Goal: Task Accomplishment & Management: Use online tool/utility

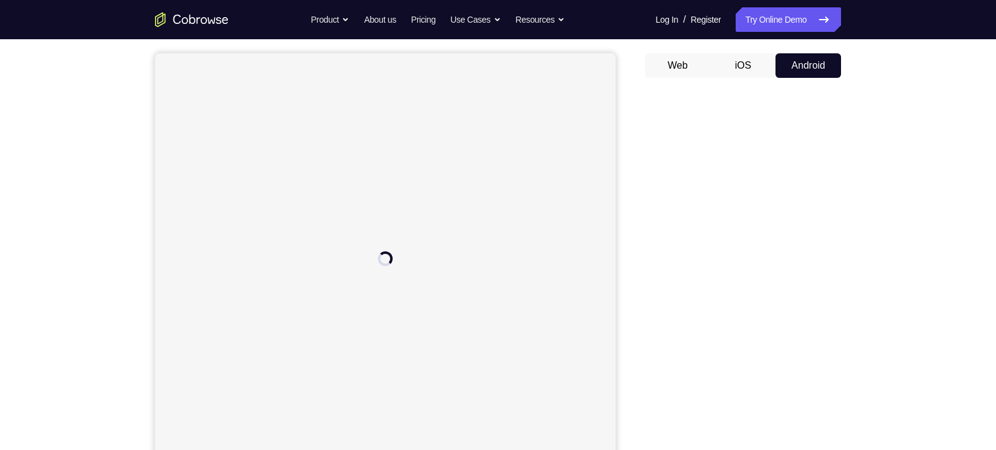
scroll to position [152, 0]
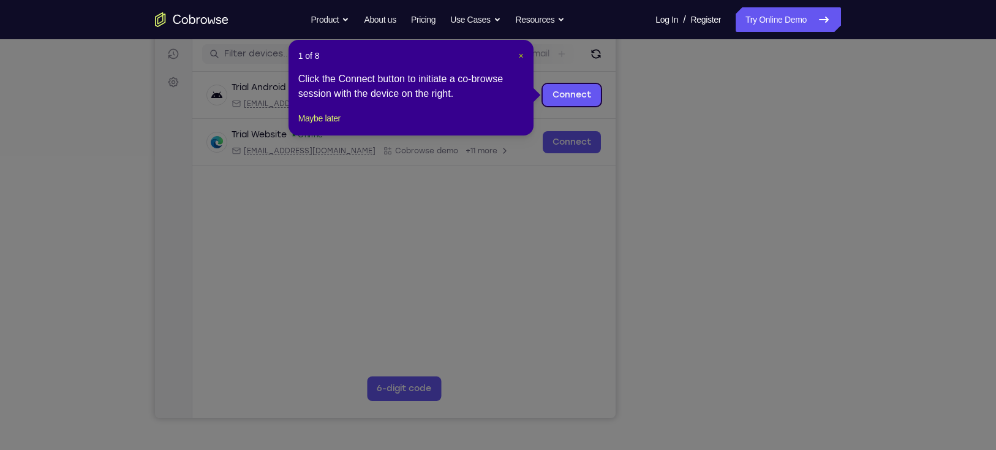
click at [520, 51] on span "×" at bounding box center [520, 56] width 5 height 10
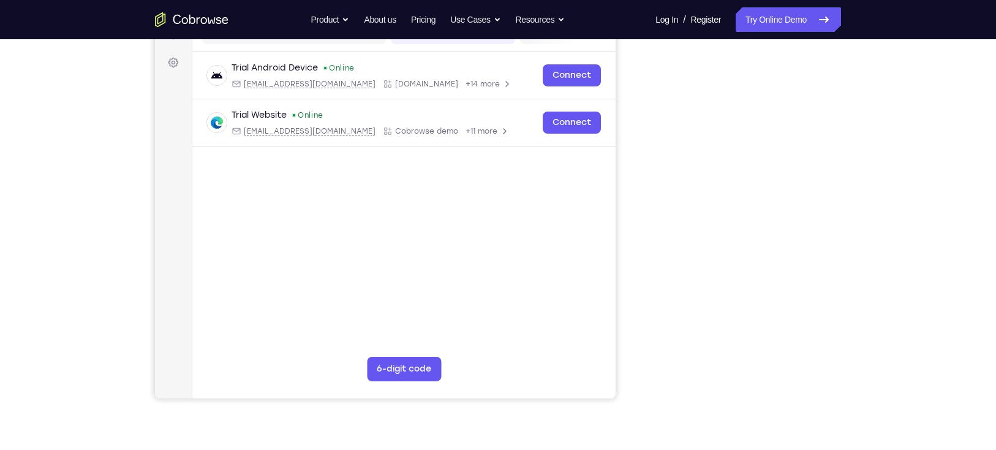
scroll to position [174, 0]
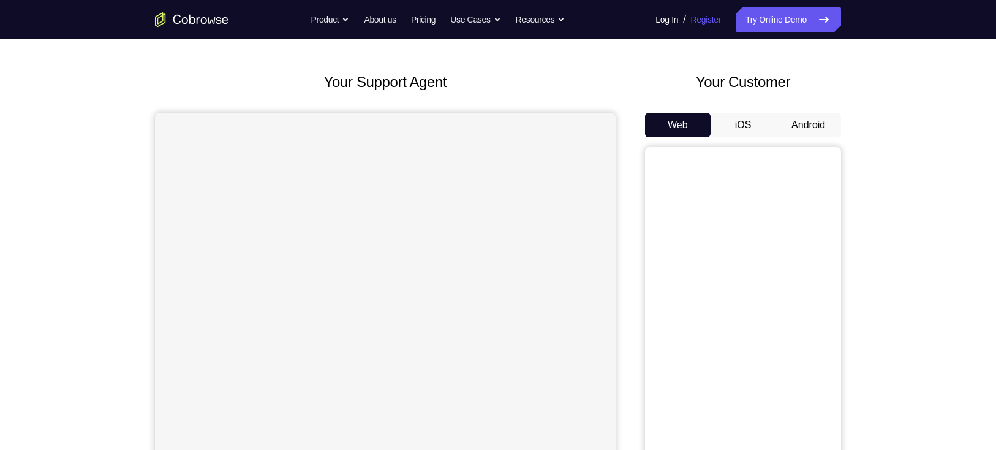
scroll to position [42, 0]
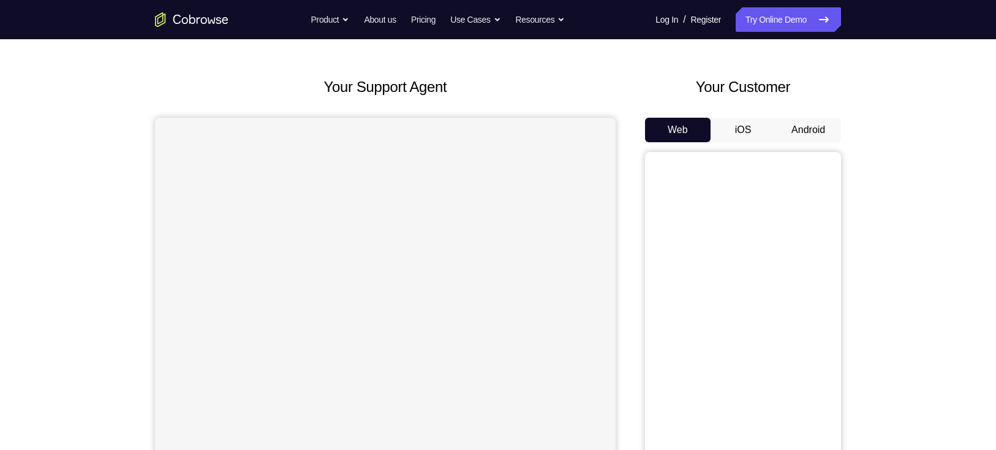
click at [816, 129] on button "Android" at bounding box center [809, 130] width 66 height 25
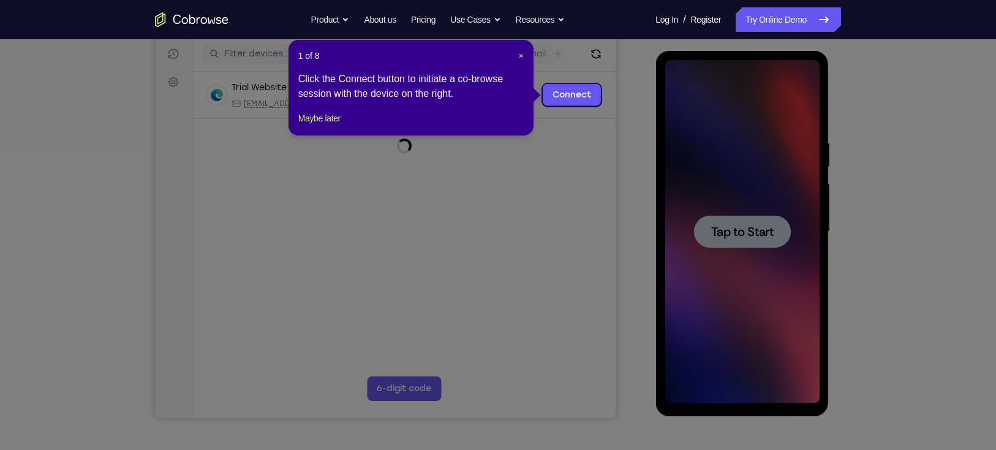
scroll to position [0, 0]
click at [742, 219] on icon at bounding box center [504, 225] width 1009 height 450
click at [522, 55] on span "×" at bounding box center [520, 56] width 5 height 10
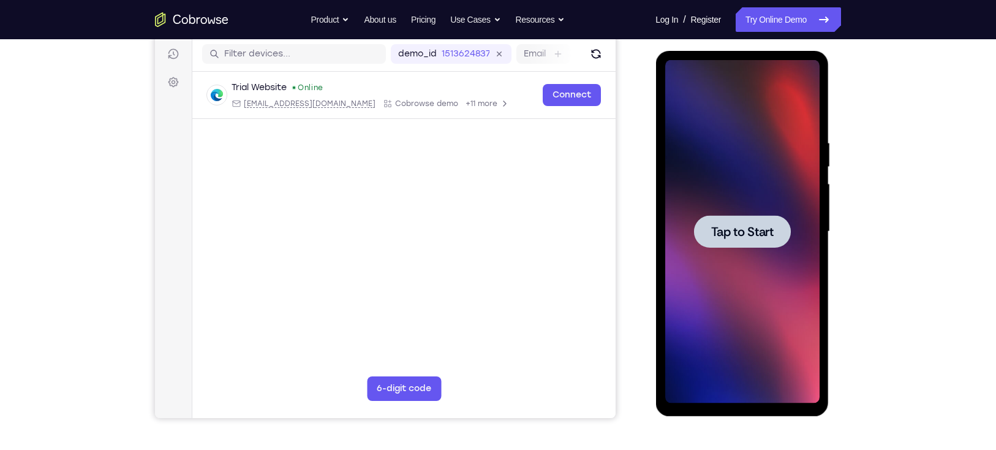
click at [789, 222] on div at bounding box center [742, 231] width 97 height 32
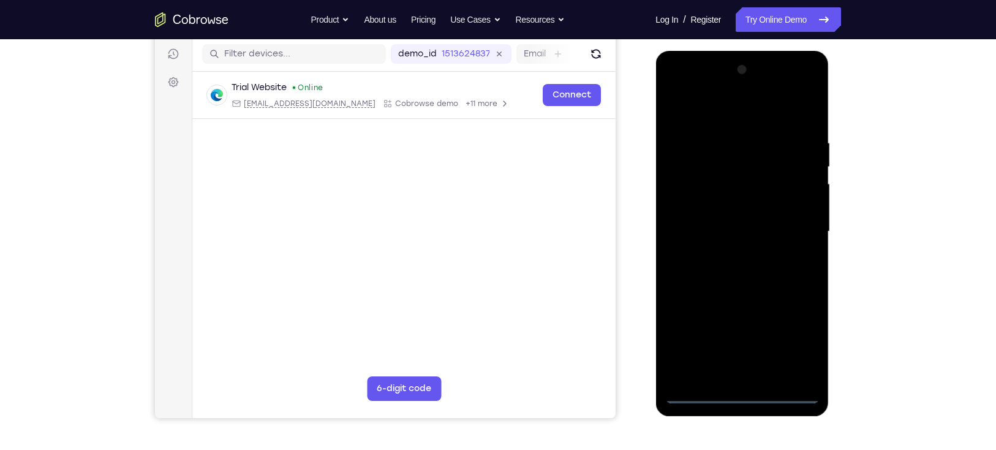
click at [740, 398] on div at bounding box center [742, 231] width 154 height 343
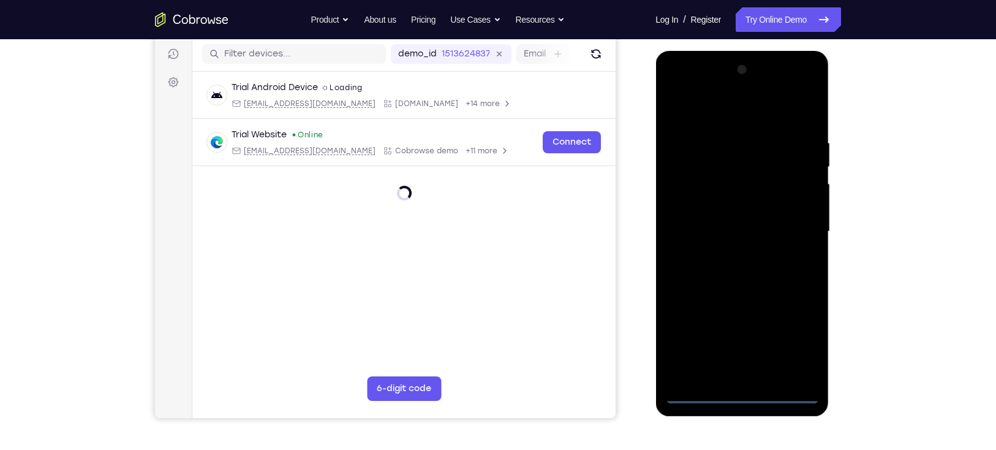
click at [799, 336] on div at bounding box center [742, 231] width 154 height 343
click at [726, 116] on div at bounding box center [742, 231] width 154 height 343
click at [798, 231] on div at bounding box center [742, 231] width 154 height 343
click at [727, 252] on div at bounding box center [742, 231] width 154 height 343
click at [739, 221] on div at bounding box center [742, 231] width 154 height 343
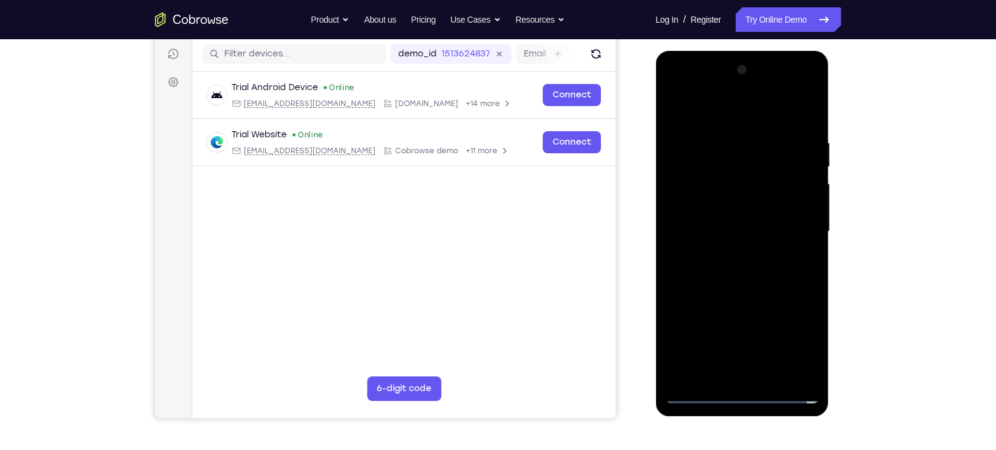
click at [737, 205] on div at bounding box center [742, 231] width 154 height 343
click at [809, 204] on div at bounding box center [742, 231] width 154 height 343
click at [701, 210] on div at bounding box center [742, 231] width 154 height 343
click at [726, 232] on div at bounding box center [742, 231] width 154 height 343
click at [746, 269] on div at bounding box center [742, 231] width 154 height 343
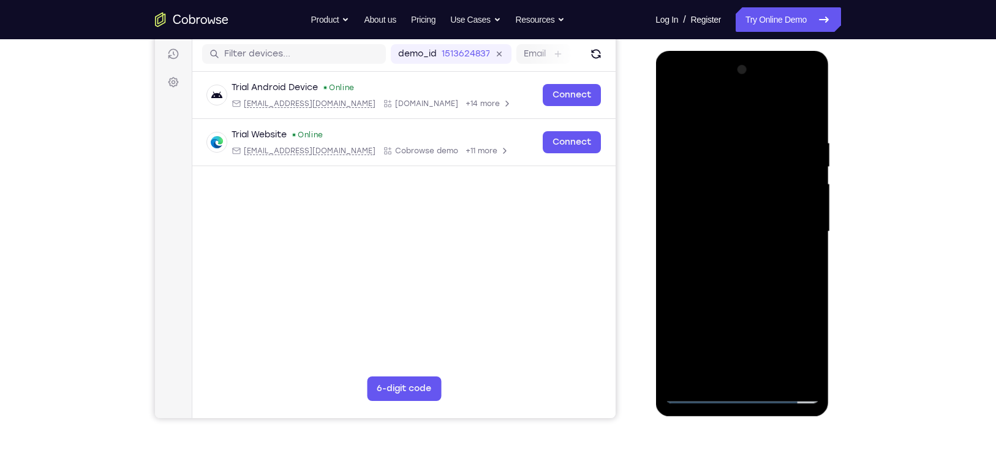
click at [746, 269] on div at bounding box center [742, 231] width 154 height 343
click at [750, 290] on div at bounding box center [742, 231] width 154 height 343
click at [762, 219] on div at bounding box center [742, 231] width 154 height 343
click at [710, 169] on div at bounding box center [742, 231] width 154 height 343
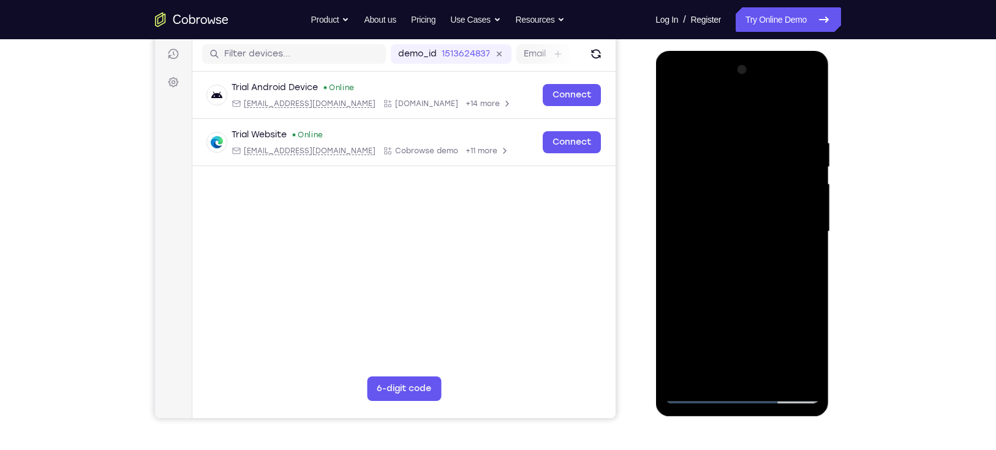
click at [753, 203] on div at bounding box center [742, 231] width 154 height 343
click at [750, 173] on div at bounding box center [742, 231] width 154 height 343
click at [741, 229] on div at bounding box center [742, 231] width 154 height 343
click at [717, 177] on div at bounding box center [742, 231] width 154 height 343
click at [713, 206] on div at bounding box center [742, 231] width 154 height 343
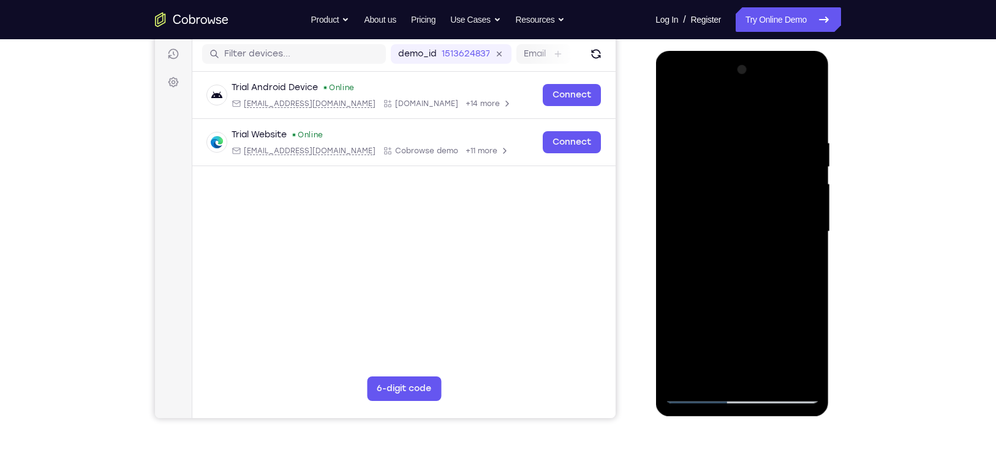
click at [778, 289] on div at bounding box center [742, 231] width 154 height 343
click at [771, 369] on div at bounding box center [742, 231] width 154 height 343
click at [772, 376] on div at bounding box center [742, 231] width 154 height 343
click at [770, 378] on div at bounding box center [742, 231] width 154 height 343
click at [772, 378] on div at bounding box center [742, 231] width 154 height 343
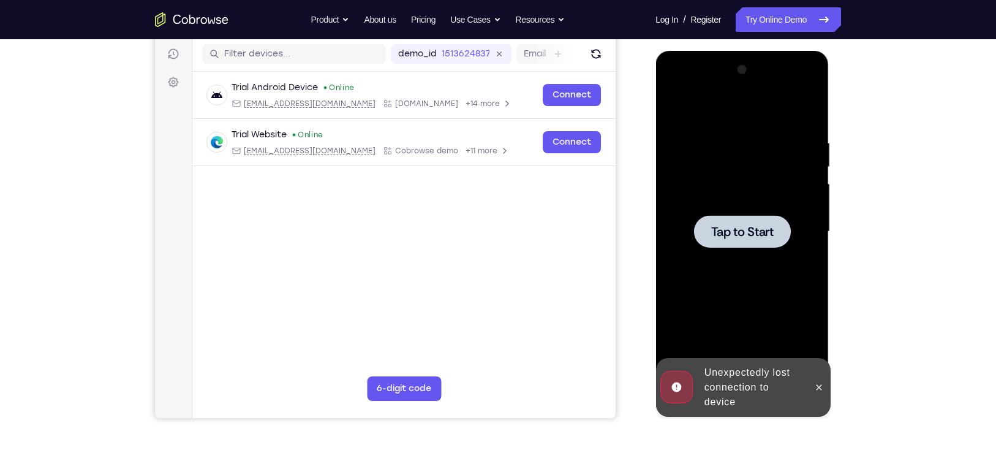
click at [689, 221] on div at bounding box center [742, 231] width 154 height 343
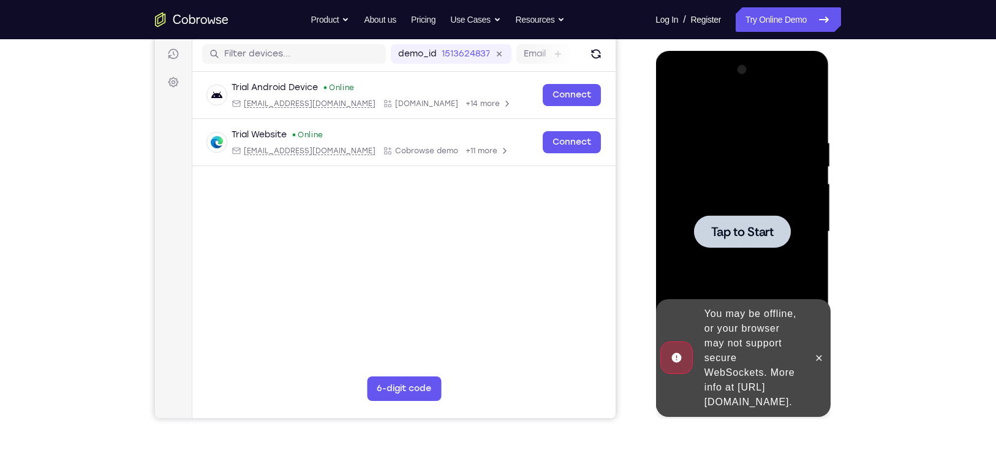
click at [726, 226] on span "Tap to Start" at bounding box center [742, 232] width 63 height 12
click at [747, 226] on span "Tap to Start" at bounding box center [742, 232] width 63 height 12
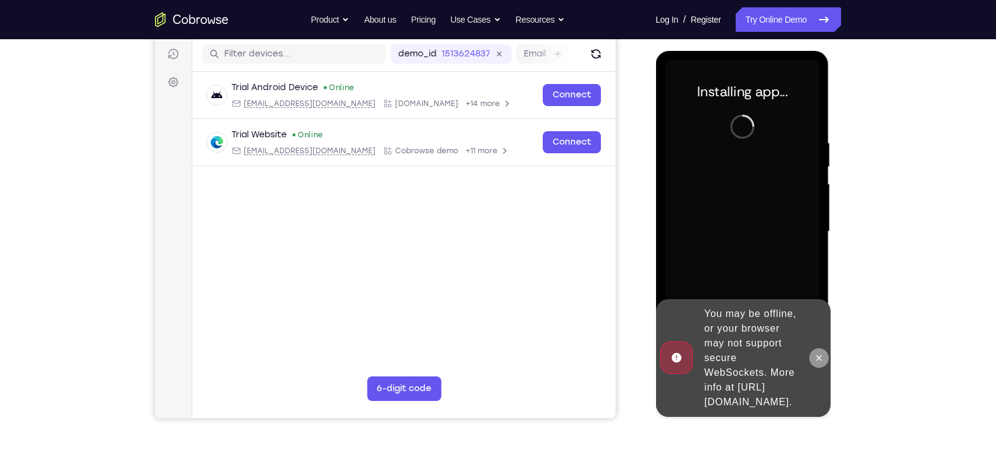
click at [822, 353] on icon at bounding box center [819, 358] width 10 height 10
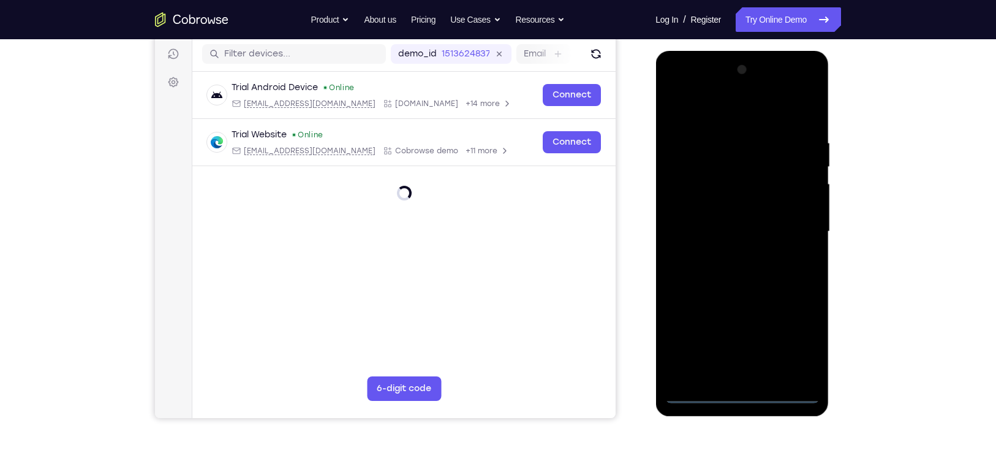
click at [702, 395] on div at bounding box center [742, 231] width 154 height 343
drag, startPoint x: 755, startPoint y: 397, endPoint x: 740, endPoint y: 397, distance: 14.7
click at [740, 397] on div at bounding box center [742, 231] width 154 height 343
click at [739, 399] on div at bounding box center [742, 231] width 154 height 343
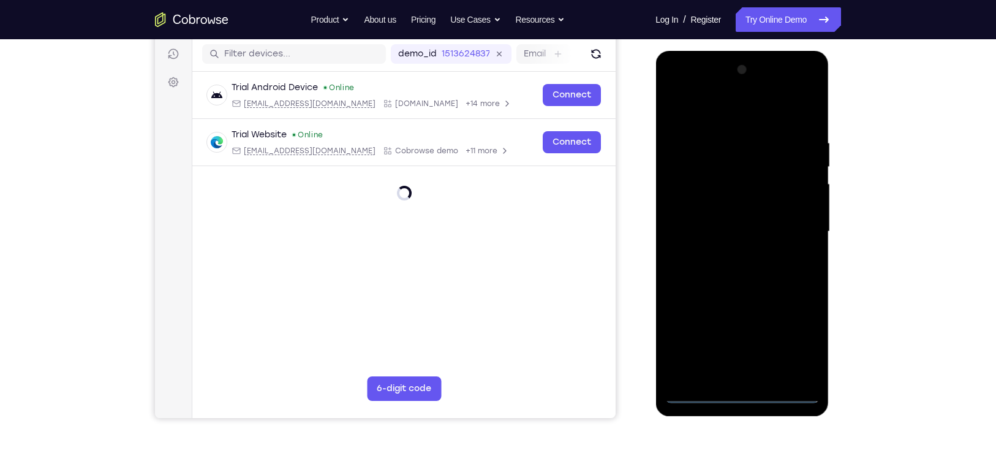
click at [739, 393] on div at bounding box center [742, 231] width 154 height 343
click at [746, 394] on div at bounding box center [742, 231] width 154 height 343
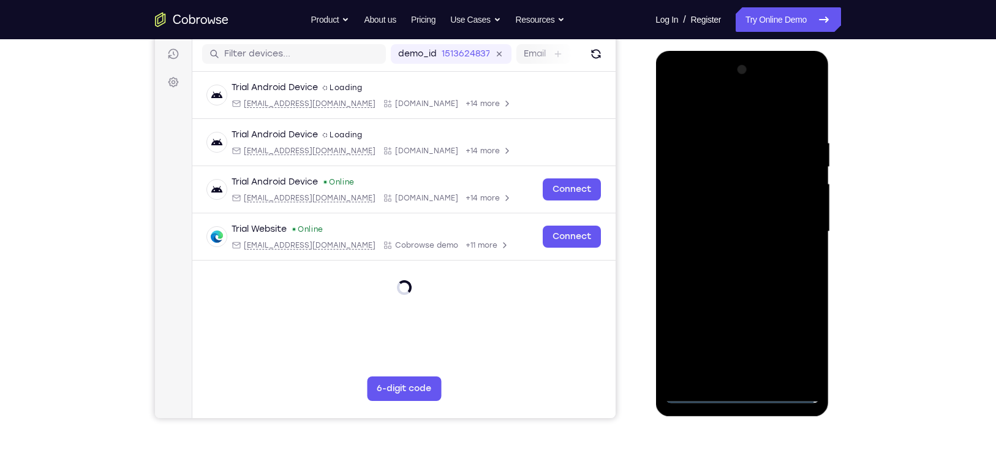
click at [795, 340] on div at bounding box center [742, 231] width 154 height 343
click at [737, 107] on div at bounding box center [742, 231] width 154 height 343
click at [791, 233] on div at bounding box center [742, 231] width 154 height 343
click at [729, 252] on div at bounding box center [742, 231] width 154 height 343
click at [734, 222] on div at bounding box center [742, 231] width 154 height 343
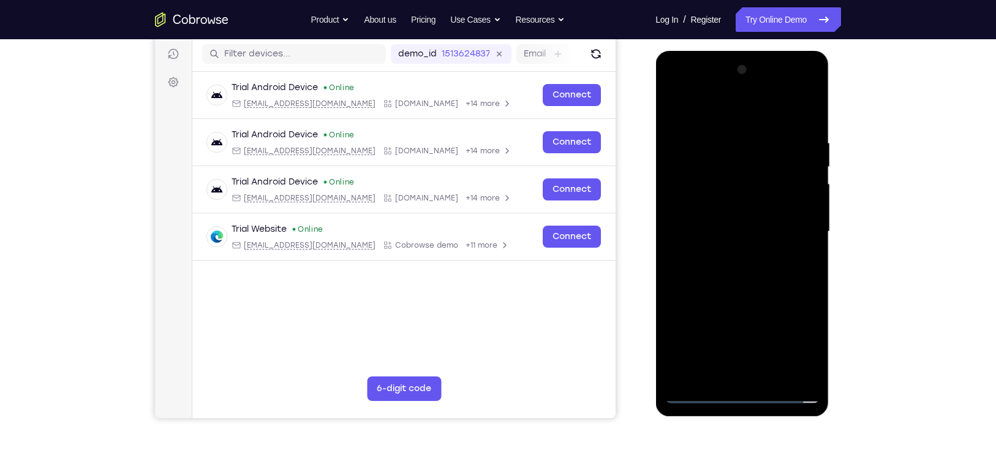
click at [718, 205] on div at bounding box center [742, 231] width 154 height 343
click at [719, 233] on div at bounding box center [742, 231] width 154 height 343
click at [746, 270] on div at bounding box center [742, 231] width 154 height 343
click at [740, 266] on div at bounding box center [742, 231] width 154 height 343
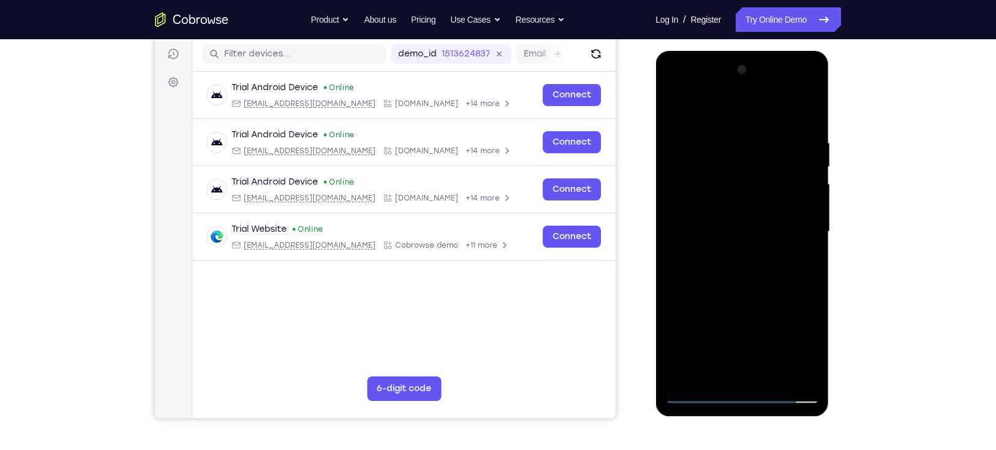
click at [751, 266] on div at bounding box center [742, 231] width 154 height 343
click at [748, 270] on div at bounding box center [742, 231] width 154 height 343
click at [750, 290] on div at bounding box center [742, 231] width 154 height 343
click at [727, 170] on div at bounding box center [742, 231] width 154 height 343
click at [734, 197] on div at bounding box center [742, 231] width 154 height 343
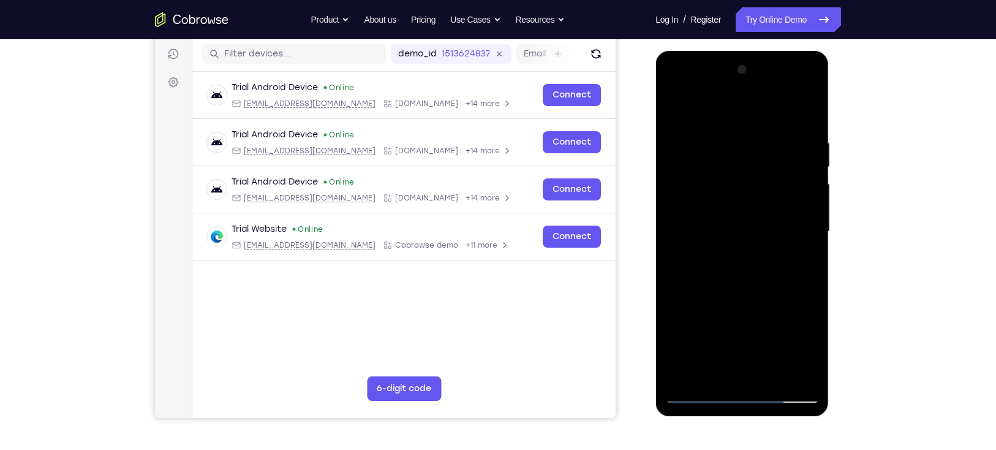
click at [732, 180] on div at bounding box center [742, 231] width 154 height 343
click at [699, 184] on div at bounding box center [742, 231] width 154 height 343
click at [741, 227] on div at bounding box center [742, 231] width 154 height 343
click at [734, 227] on div at bounding box center [742, 231] width 154 height 343
click at [743, 224] on div at bounding box center [742, 231] width 154 height 343
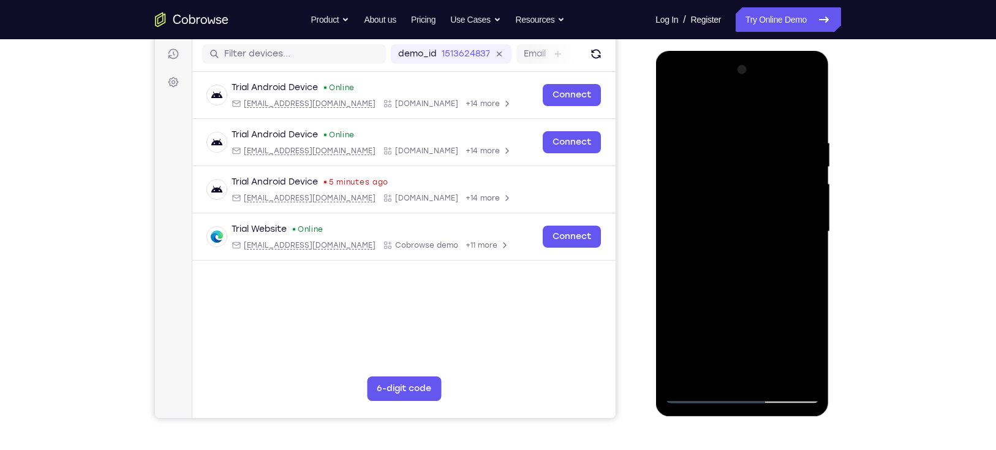
click at [745, 227] on div at bounding box center [742, 231] width 154 height 343
click at [701, 176] on div at bounding box center [742, 231] width 154 height 343
click at [727, 192] on div at bounding box center [742, 231] width 154 height 343
click at [731, 180] on div at bounding box center [742, 231] width 154 height 343
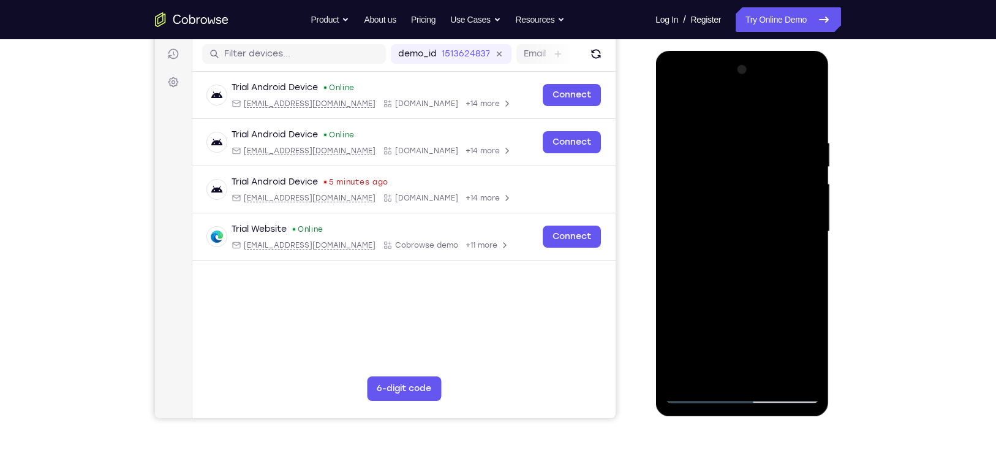
click at [731, 180] on div at bounding box center [742, 231] width 154 height 343
click at [720, 308] on div at bounding box center [742, 231] width 154 height 343
click at [719, 368] on div at bounding box center [742, 231] width 154 height 343
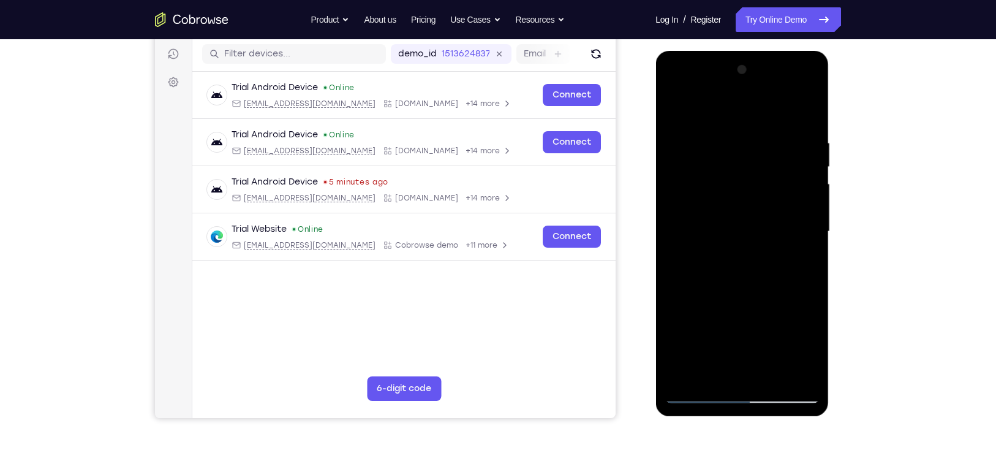
click at [720, 323] on div at bounding box center [742, 231] width 154 height 343
click at [721, 298] on div at bounding box center [742, 231] width 154 height 343
click at [700, 177] on div at bounding box center [742, 231] width 154 height 343
click at [748, 226] on div at bounding box center [742, 231] width 154 height 343
click at [746, 224] on div at bounding box center [742, 231] width 154 height 343
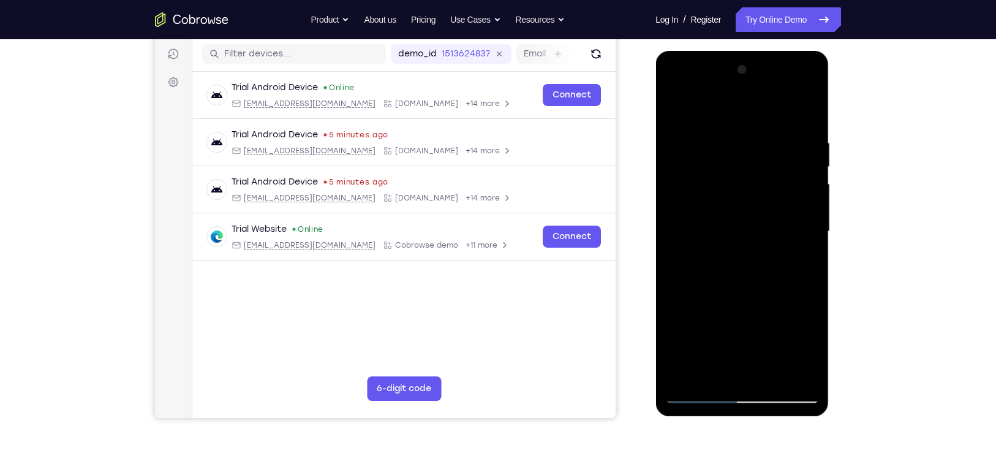
click at [705, 183] on div at bounding box center [742, 231] width 154 height 343
click at [697, 182] on div at bounding box center [742, 231] width 154 height 343
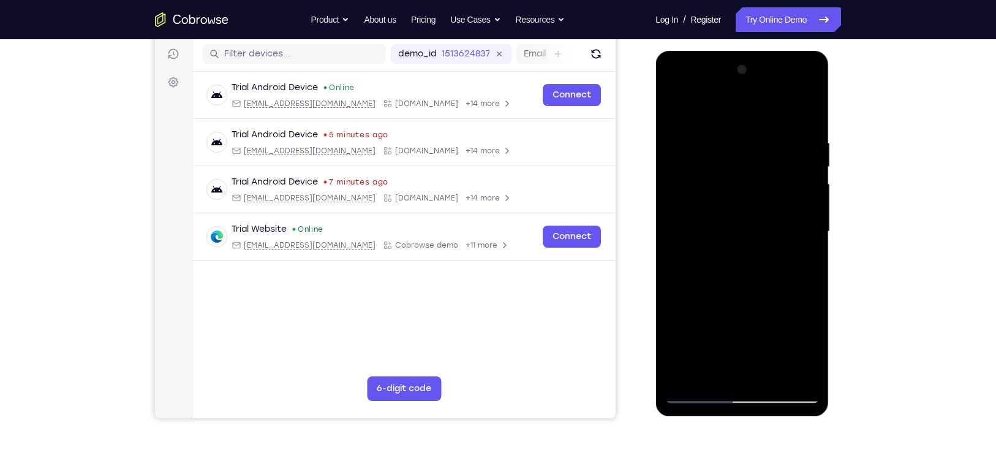
click at [753, 226] on div at bounding box center [742, 231] width 154 height 343
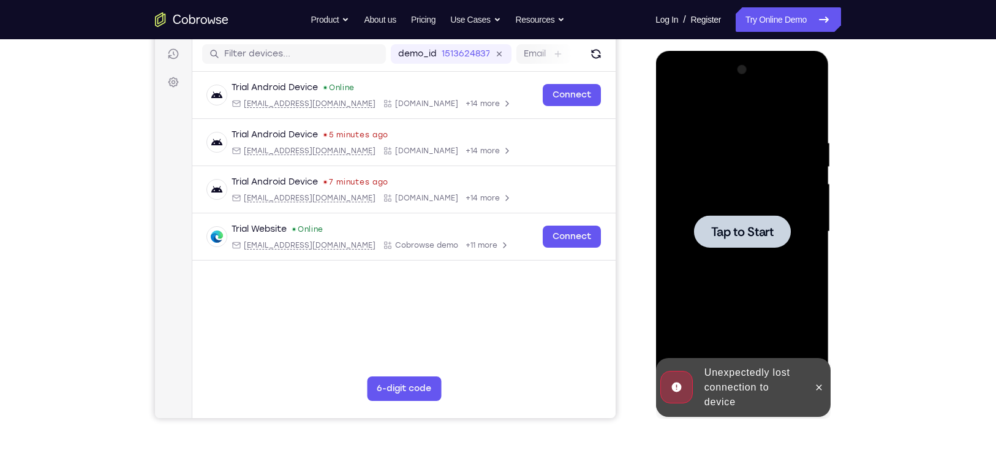
click at [681, 237] on div at bounding box center [742, 231] width 154 height 343
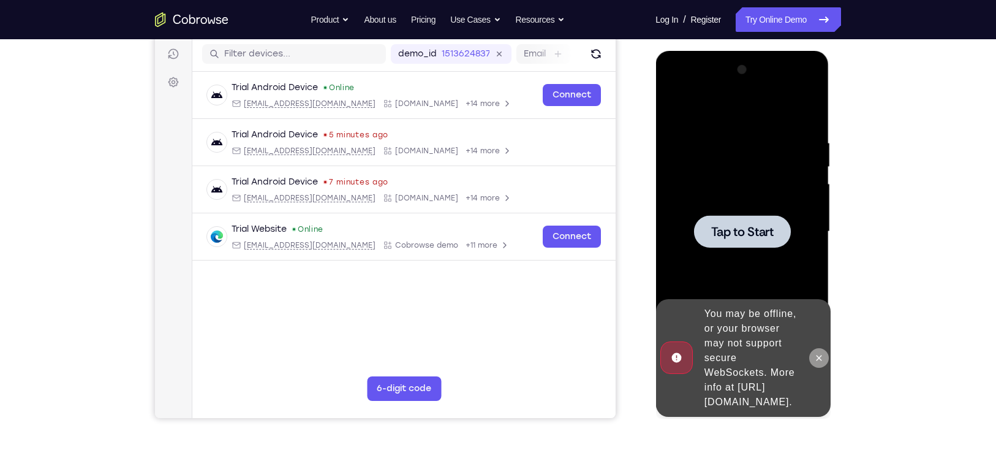
click at [826, 348] on button at bounding box center [819, 358] width 20 height 20
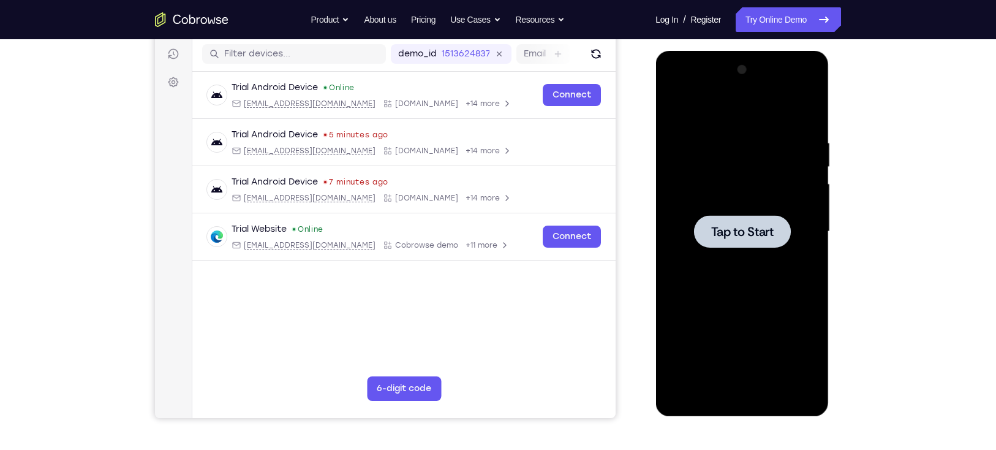
click at [746, 226] on span "Tap to Start" at bounding box center [742, 232] width 63 height 12
click at [742, 218] on div at bounding box center [742, 231] width 97 height 32
click at [760, 238] on span "Tap to Start" at bounding box center [742, 232] width 63 height 12
click at [771, 247] on div at bounding box center [742, 231] width 97 height 32
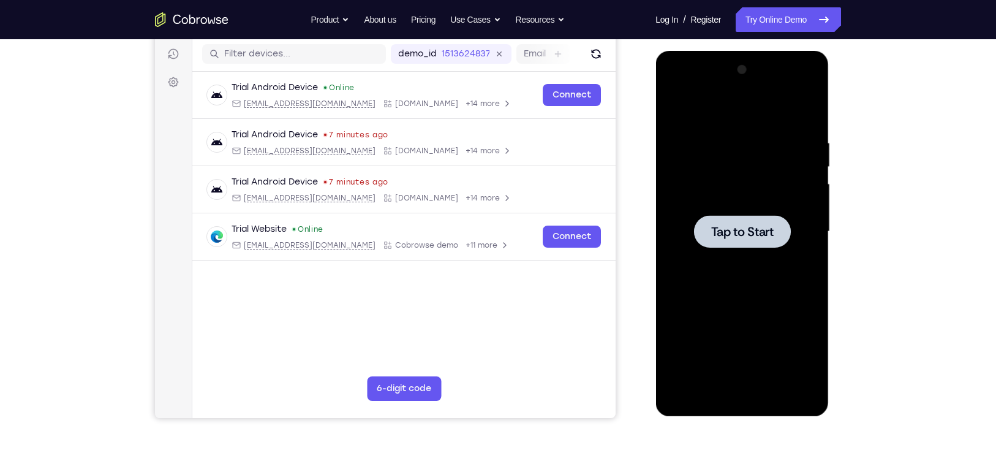
click at [784, 218] on div at bounding box center [742, 231] width 97 height 32
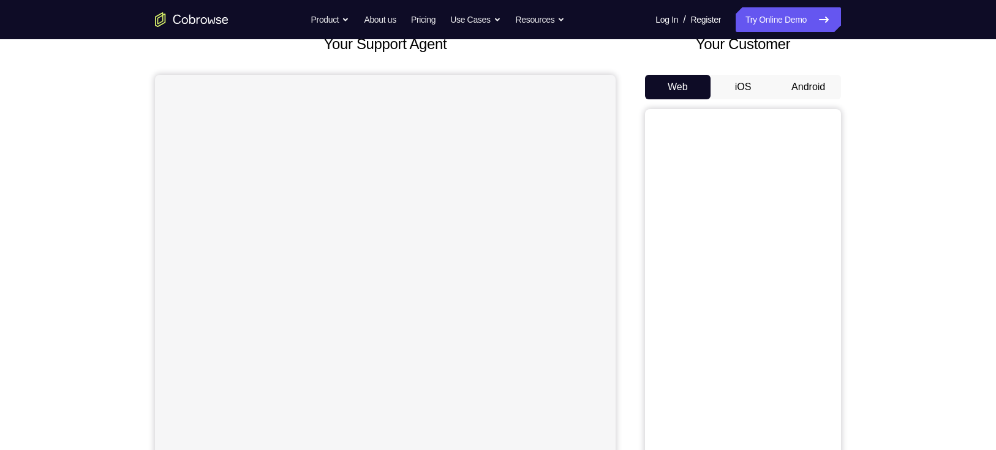
scroll to position [97, 0]
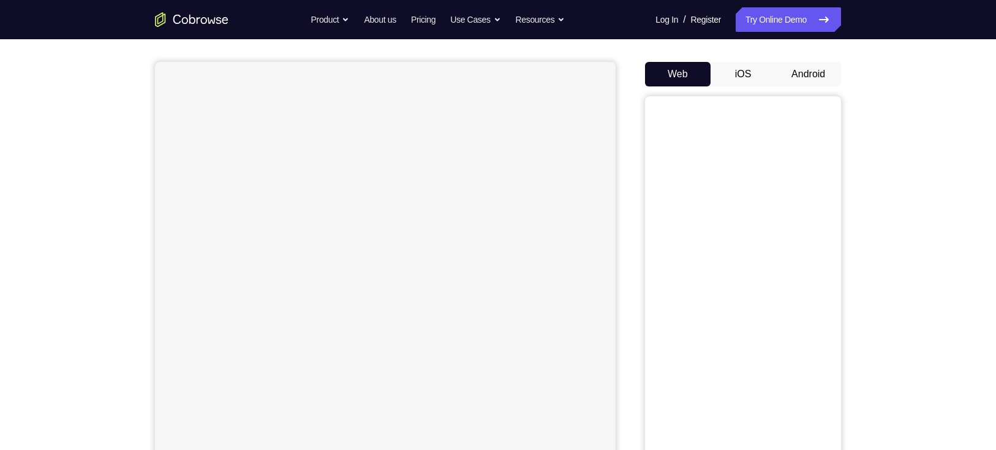
click at [811, 78] on button "Android" at bounding box center [809, 74] width 66 height 25
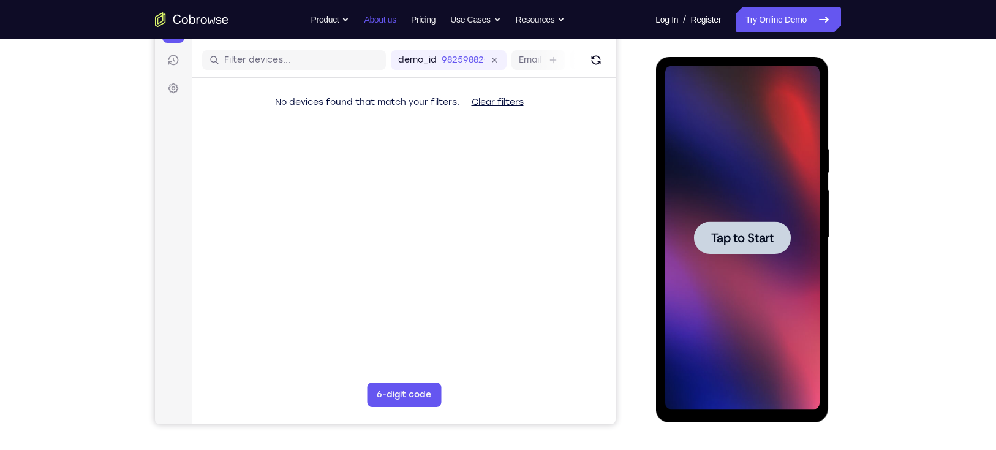
scroll to position [0, 0]
click at [762, 248] on div at bounding box center [742, 237] width 97 height 32
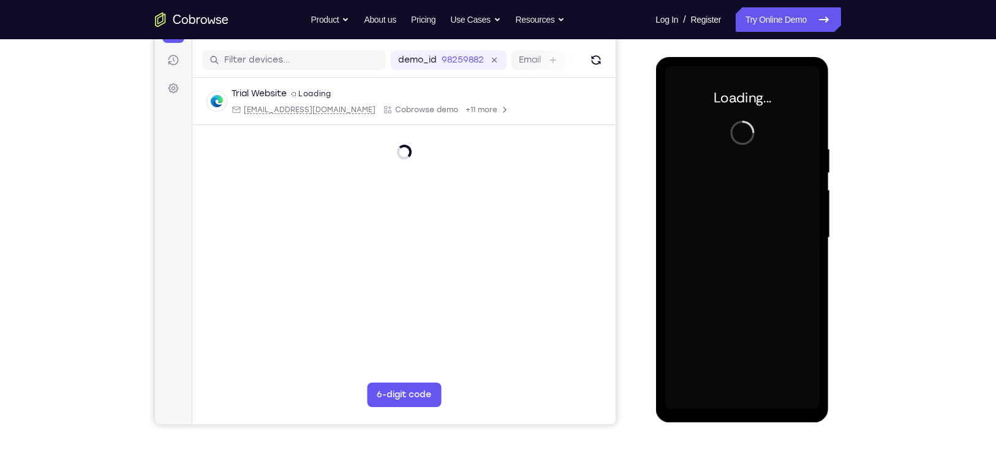
click at [767, 230] on div at bounding box center [742, 237] width 154 height 343
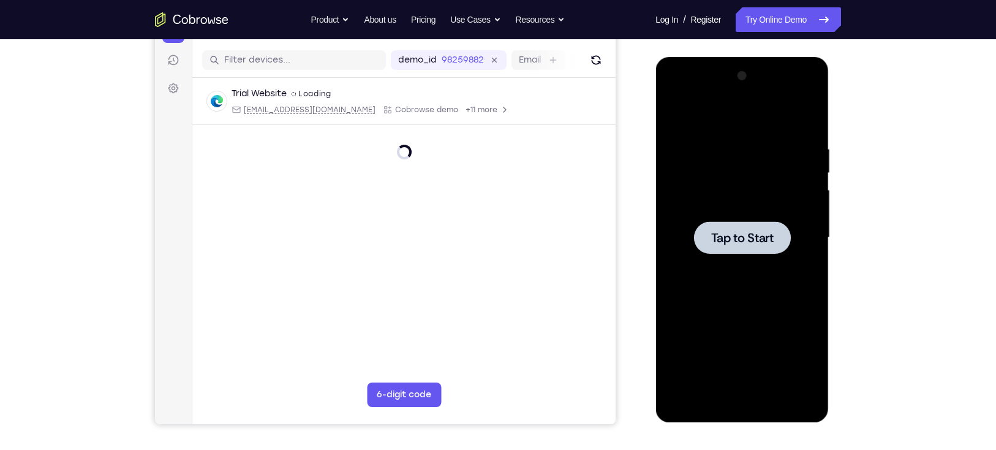
click at [751, 243] on span "Tap to Start" at bounding box center [742, 238] width 63 height 12
click at [768, 256] on div at bounding box center [742, 237] width 154 height 343
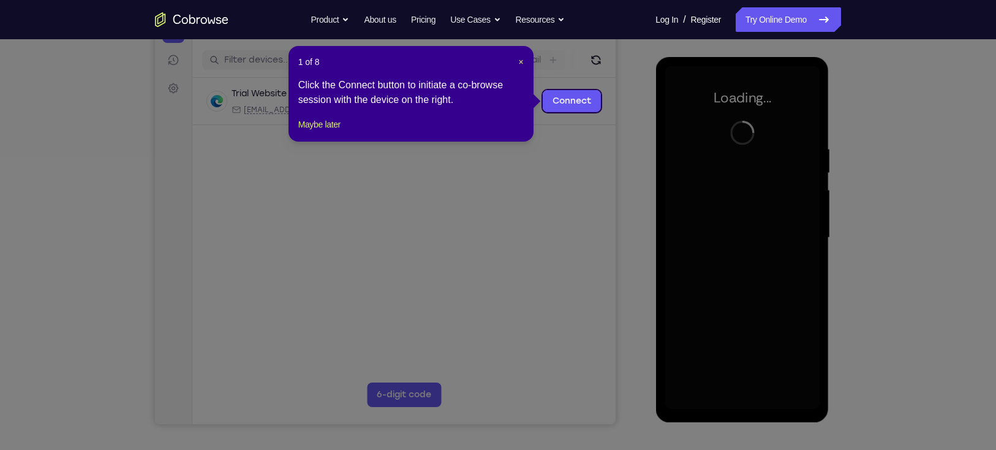
click at [750, 217] on icon at bounding box center [504, 225] width 1009 height 450
click at [518, 61] on span "×" at bounding box center [520, 62] width 5 height 10
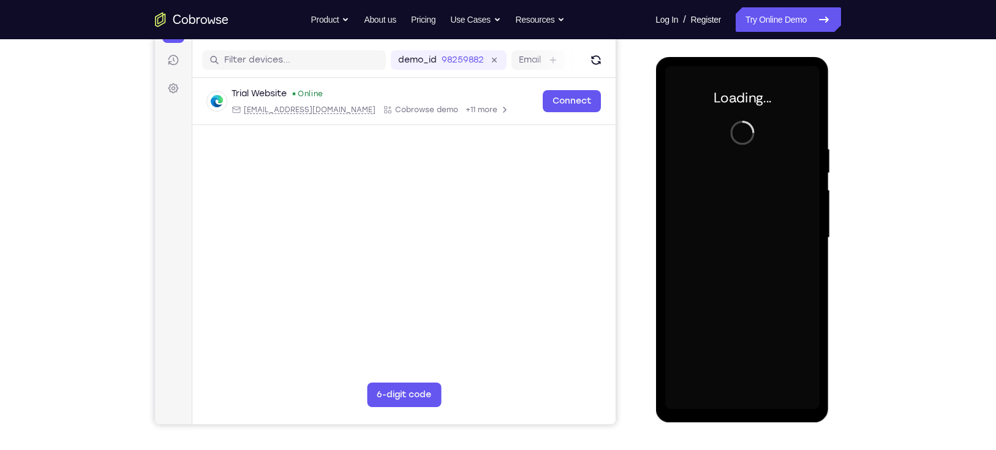
click at [718, 208] on div at bounding box center [742, 237] width 154 height 343
click at [733, 205] on div at bounding box center [742, 237] width 154 height 343
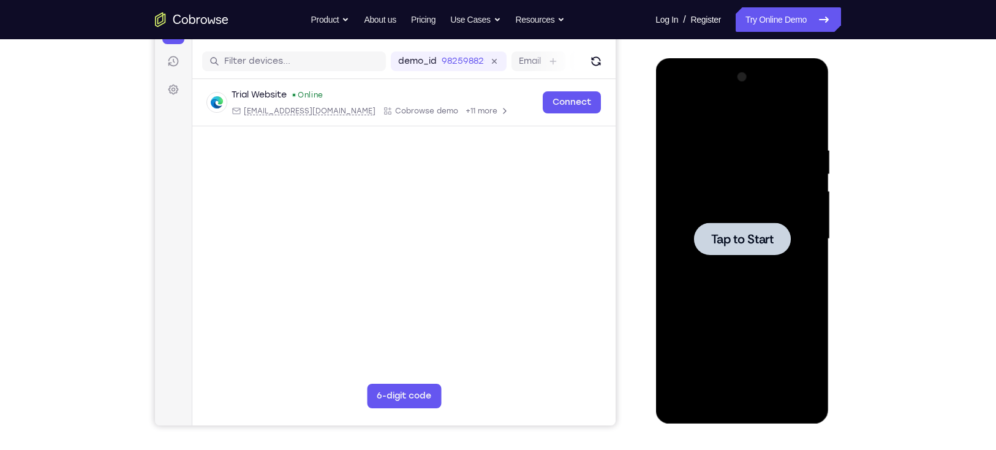
click at [728, 205] on div at bounding box center [742, 238] width 154 height 343
drag, startPoint x: 728, startPoint y: 205, endPoint x: 735, endPoint y: 221, distance: 17.0
click at [735, 221] on div at bounding box center [742, 238] width 154 height 343
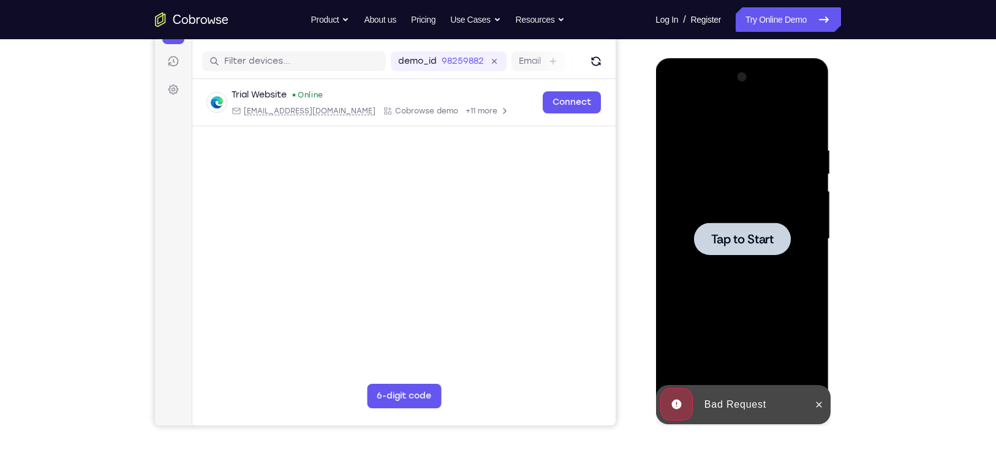
click at [741, 225] on div at bounding box center [742, 238] width 97 height 32
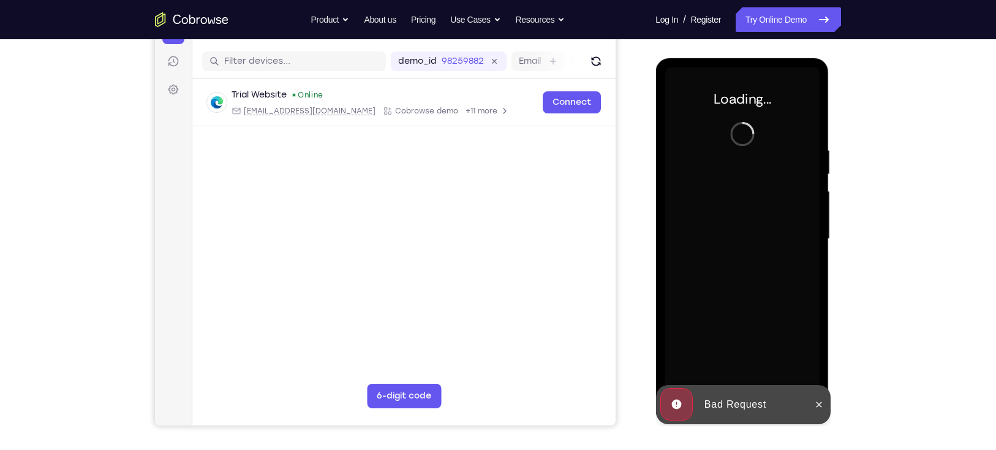
click at [741, 225] on div at bounding box center [742, 238] width 154 height 343
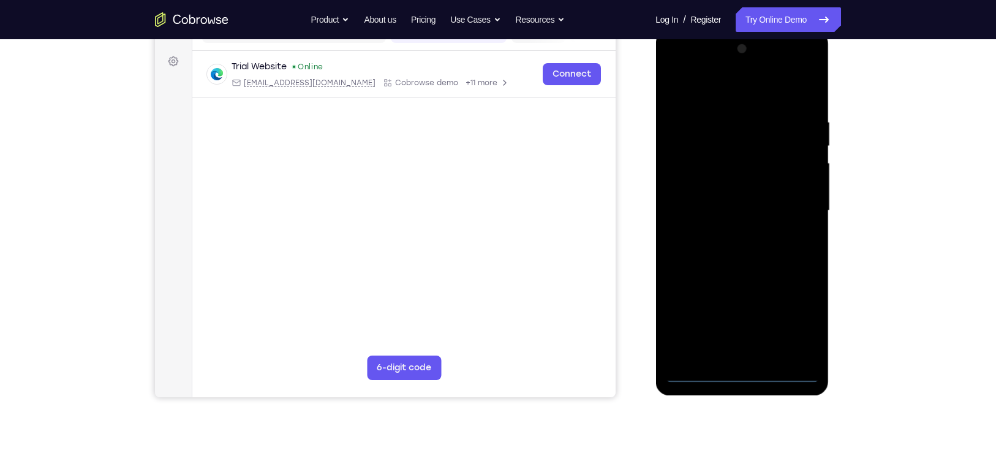
scroll to position [140, 0]
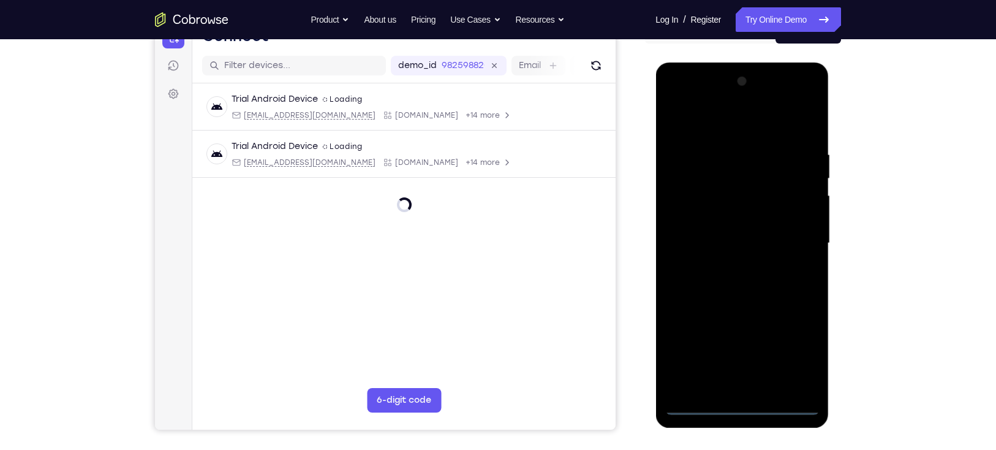
click at [742, 402] on div at bounding box center [742, 243] width 154 height 343
click at [790, 356] on div at bounding box center [742, 243] width 154 height 343
click at [797, 351] on div at bounding box center [742, 243] width 154 height 343
click at [737, 123] on div at bounding box center [742, 243] width 154 height 343
click at [800, 245] on div at bounding box center [742, 243] width 154 height 343
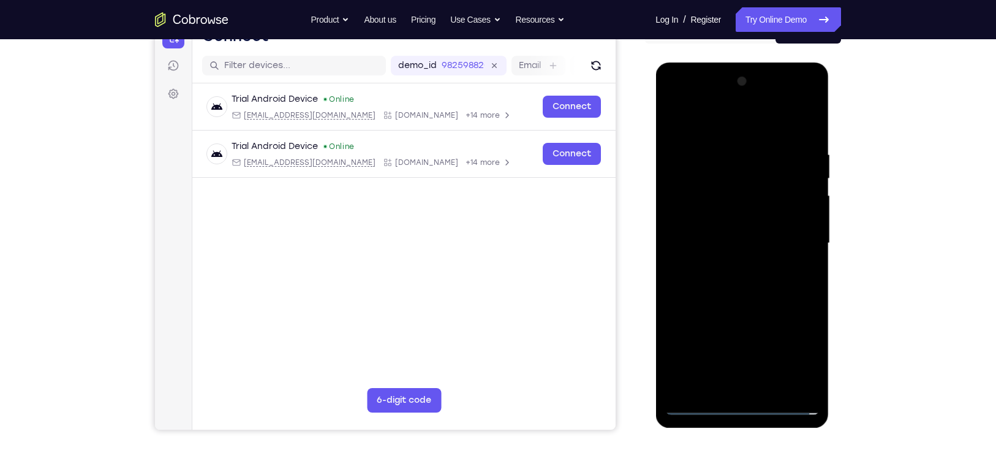
click at [729, 264] on div at bounding box center [742, 243] width 154 height 343
click at [746, 228] on div at bounding box center [742, 243] width 154 height 343
click at [743, 240] on div at bounding box center [742, 243] width 154 height 343
click at [742, 284] on div at bounding box center [742, 243] width 154 height 343
click at [748, 286] on div at bounding box center [742, 243] width 154 height 343
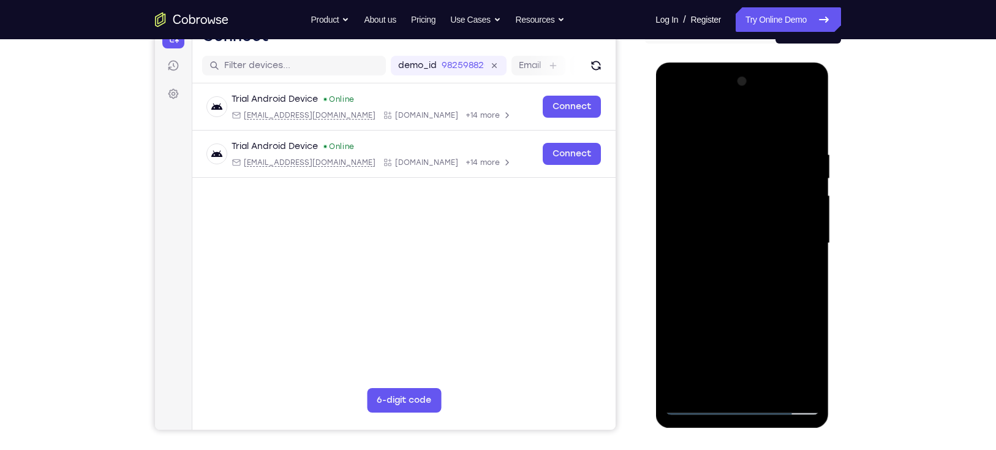
click at [748, 278] on div at bounding box center [742, 243] width 154 height 343
click at [745, 279] on div at bounding box center [742, 243] width 154 height 343
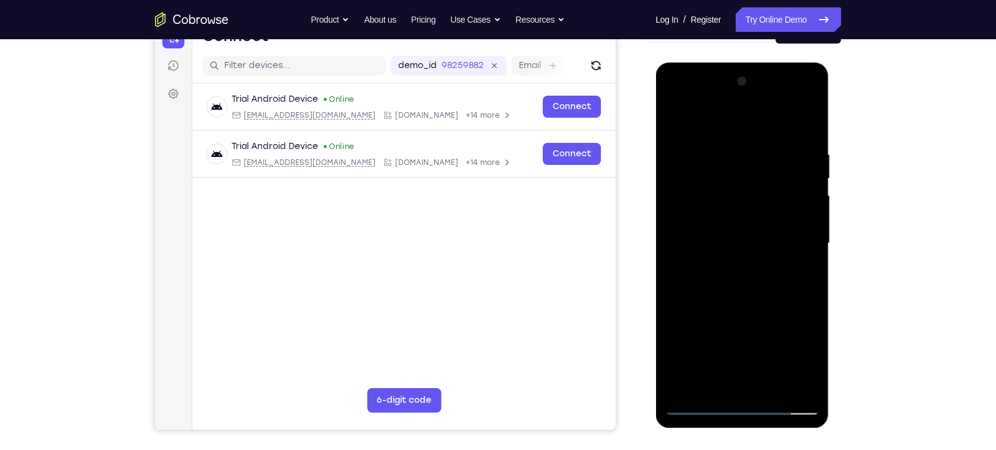
click at [745, 279] on div at bounding box center [742, 243] width 154 height 343
click at [748, 280] on div at bounding box center [742, 243] width 154 height 343
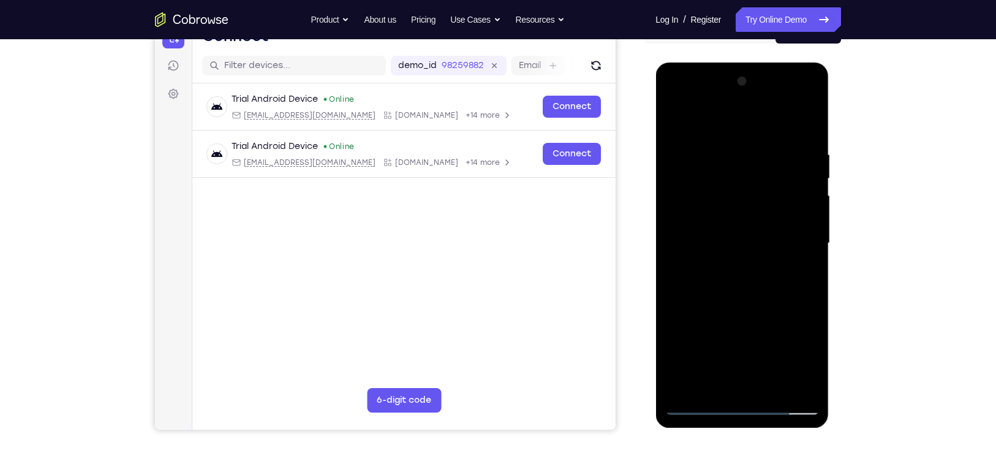
click at [748, 280] on div at bounding box center [742, 243] width 154 height 343
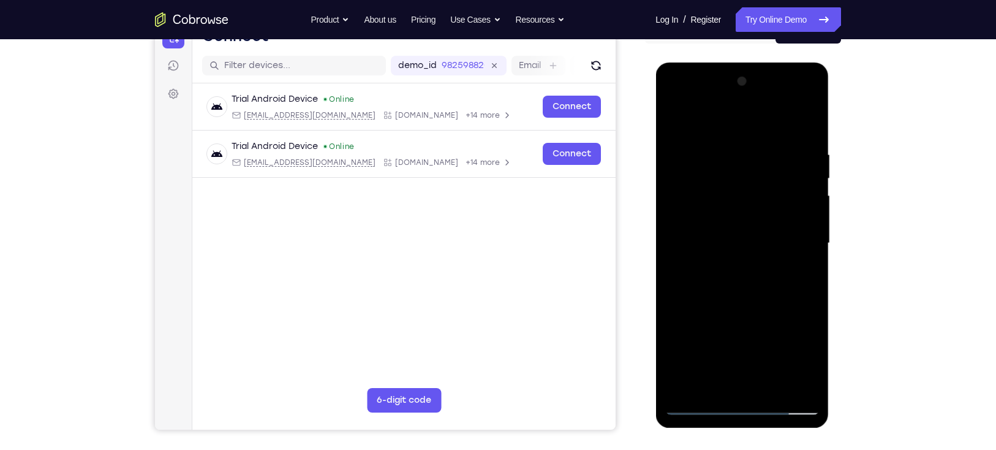
click at [748, 280] on div at bounding box center [742, 243] width 154 height 343
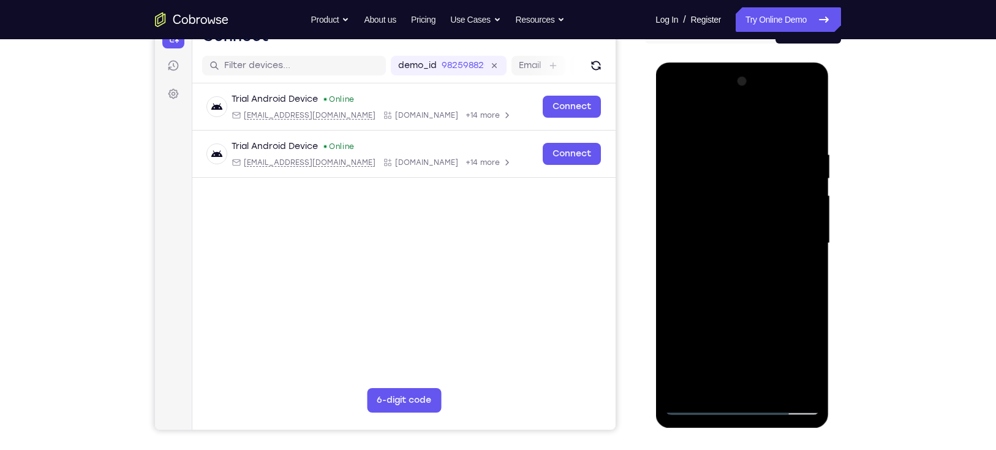
click at [748, 280] on div at bounding box center [742, 243] width 154 height 343
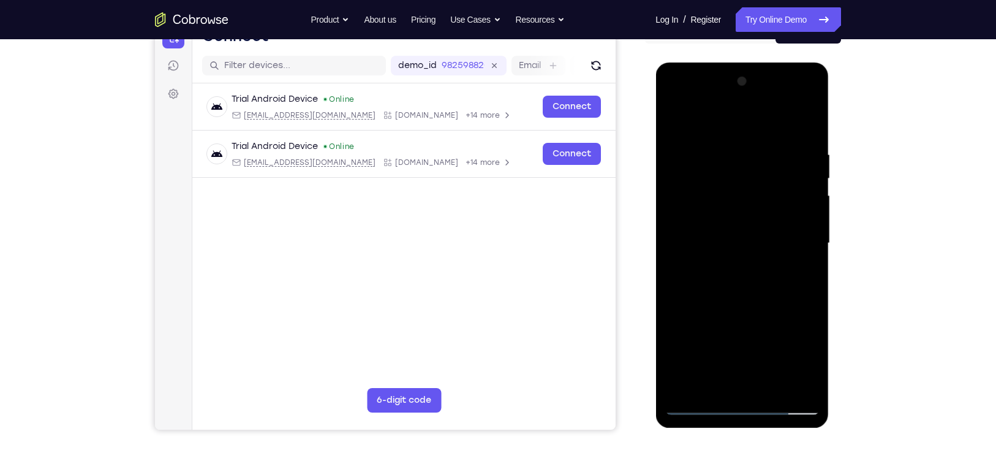
click at [748, 280] on div at bounding box center [742, 243] width 154 height 343
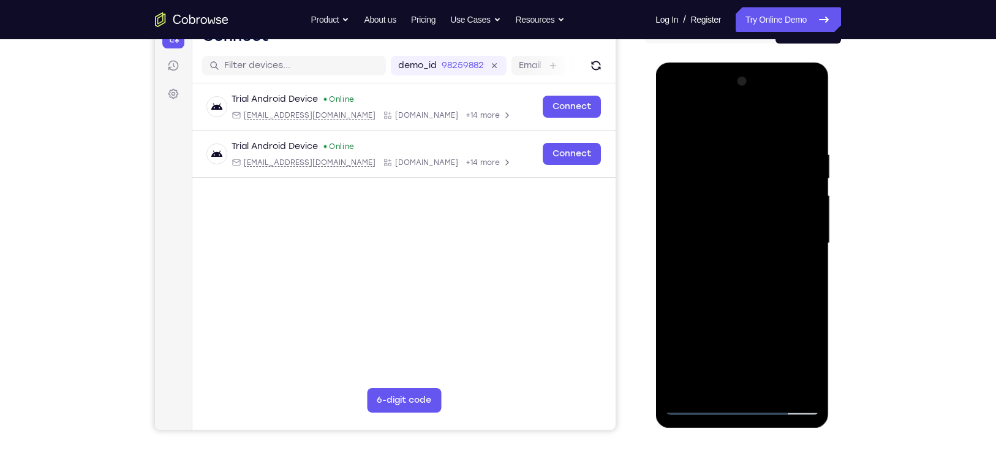
click at [748, 280] on div at bounding box center [742, 243] width 154 height 343
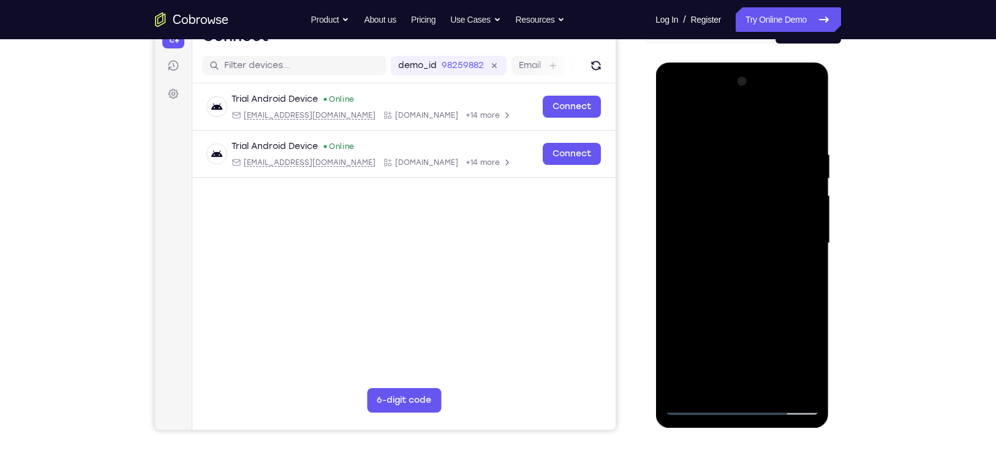
click at [748, 280] on div at bounding box center [742, 243] width 154 height 343
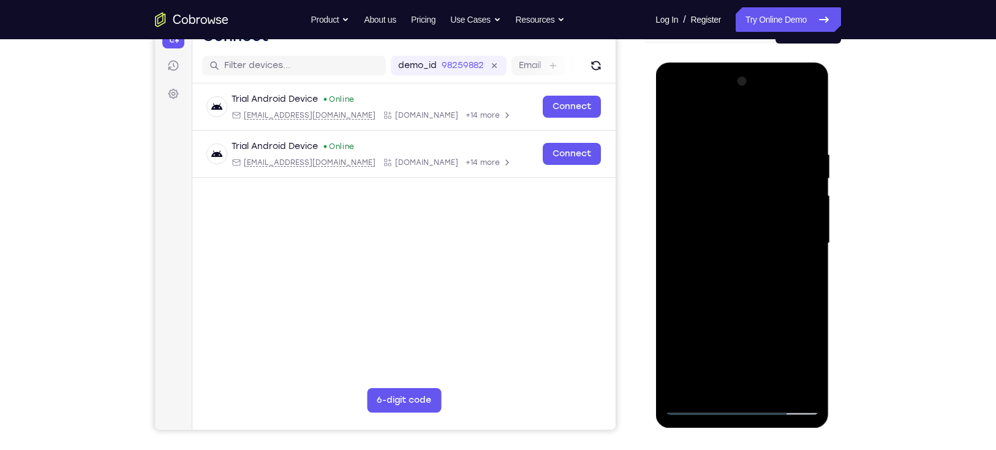
click at [748, 280] on div at bounding box center [742, 243] width 154 height 343
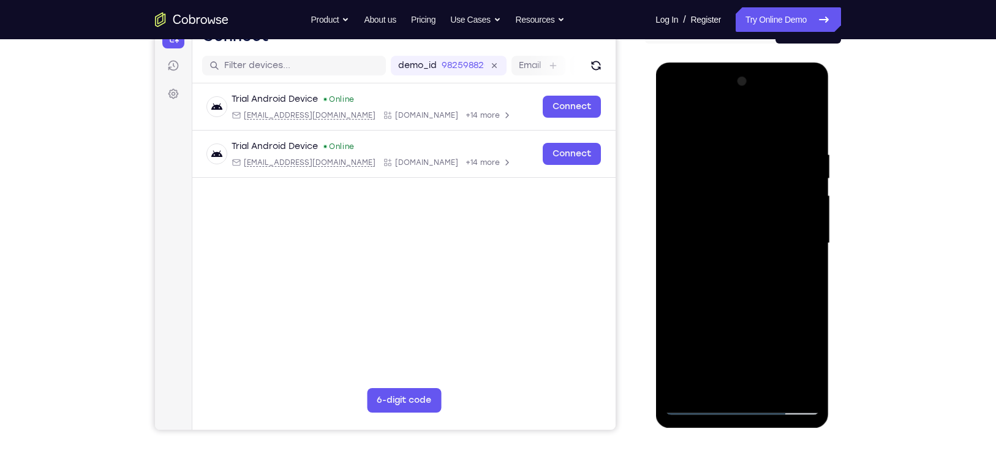
click at [748, 280] on div at bounding box center [742, 243] width 154 height 343
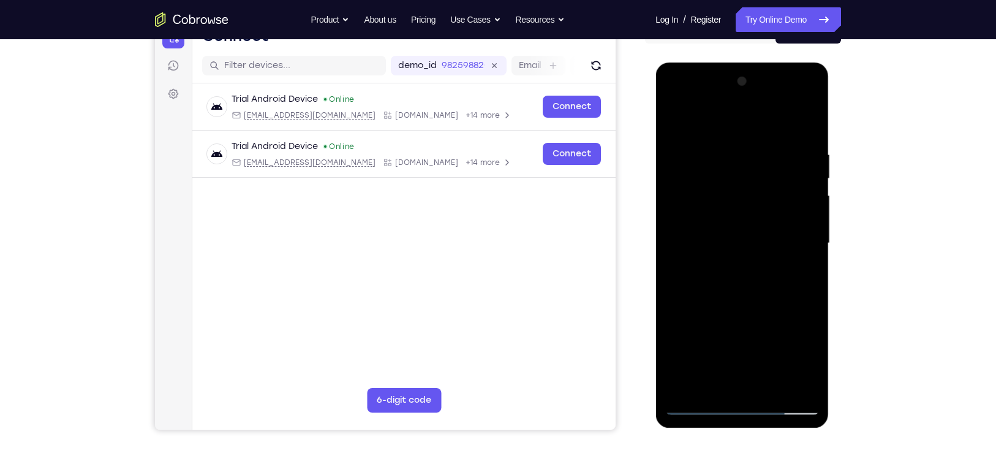
click at [748, 280] on div at bounding box center [742, 243] width 154 height 343
click at [746, 276] on div at bounding box center [742, 243] width 154 height 343
click at [807, 256] on div at bounding box center [742, 243] width 154 height 343
click at [748, 259] on div at bounding box center [742, 243] width 154 height 343
click at [729, 184] on div at bounding box center [742, 243] width 154 height 343
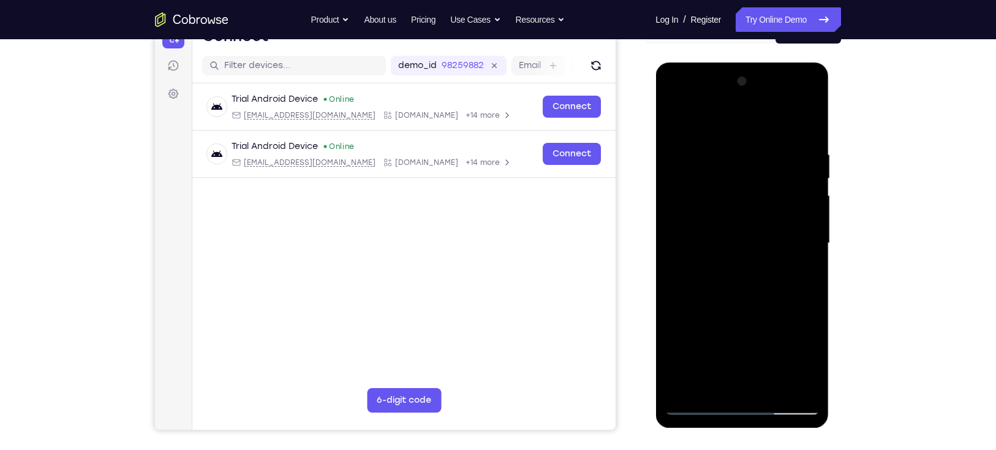
click at [723, 216] on div at bounding box center [742, 243] width 154 height 343
click at [759, 190] on div at bounding box center [742, 243] width 154 height 343
click at [722, 215] on div at bounding box center [742, 243] width 154 height 343
click at [802, 387] on div at bounding box center [742, 243] width 154 height 343
click at [810, 135] on div at bounding box center [742, 243] width 154 height 343
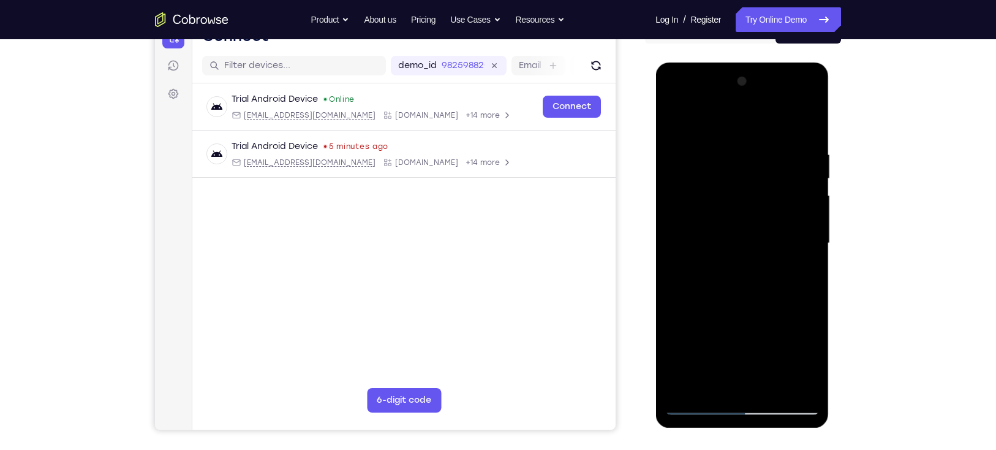
click at [775, 279] on div at bounding box center [742, 243] width 154 height 343
click at [793, 387] on div at bounding box center [742, 243] width 154 height 343
click at [674, 117] on div at bounding box center [742, 243] width 154 height 343
click at [710, 191] on div at bounding box center [742, 243] width 154 height 343
click at [774, 264] on div at bounding box center [742, 243] width 154 height 343
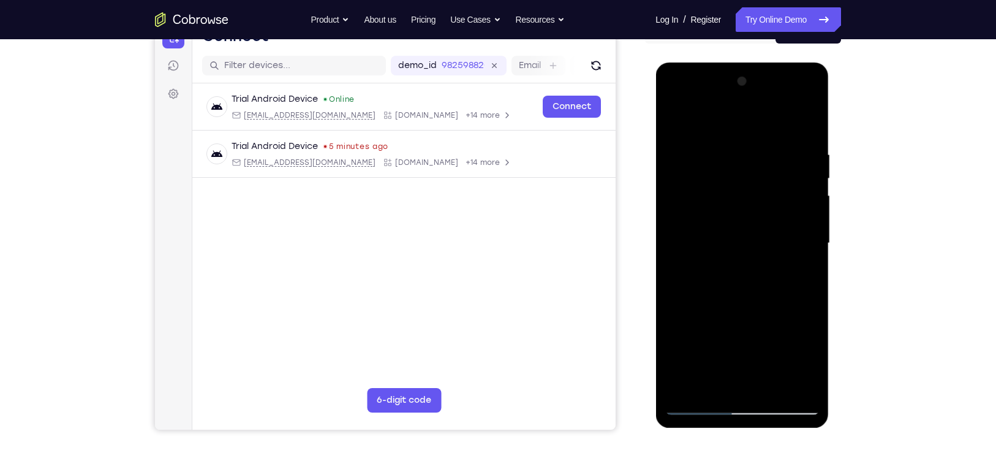
click at [745, 184] on div at bounding box center [742, 243] width 154 height 343
click at [754, 212] on div at bounding box center [742, 243] width 154 height 343
click at [737, 208] on div at bounding box center [742, 243] width 154 height 343
click at [799, 184] on div at bounding box center [742, 243] width 154 height 343
click at [708, 177] on div at bounding box center [742, 243] width 154 height 343
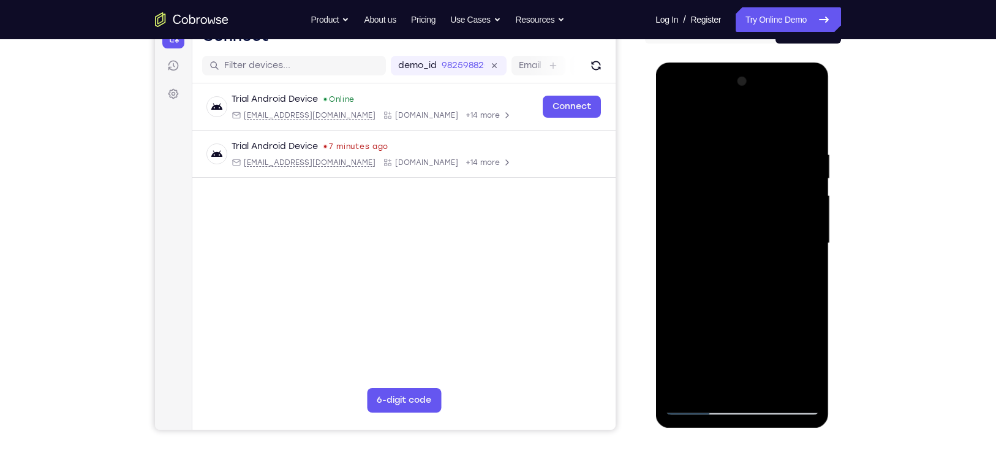
click at [721, 230] on div at bounding box center [742, 243] width 154 height 343
click at [724, 227] on div at bounding box center [742, 243] width 154 height 343
click at [722, 262] on div at bounding box center [742, 243] width 154 height 343
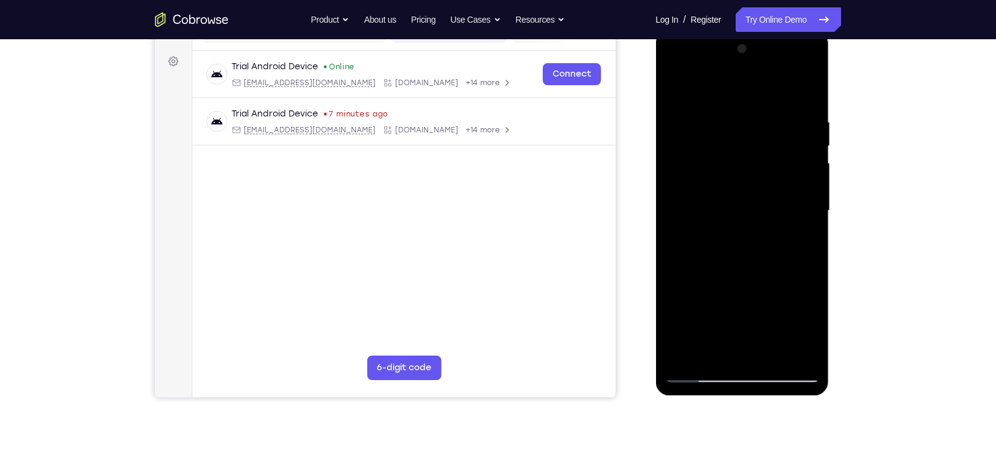
scroll to position [181, 0]
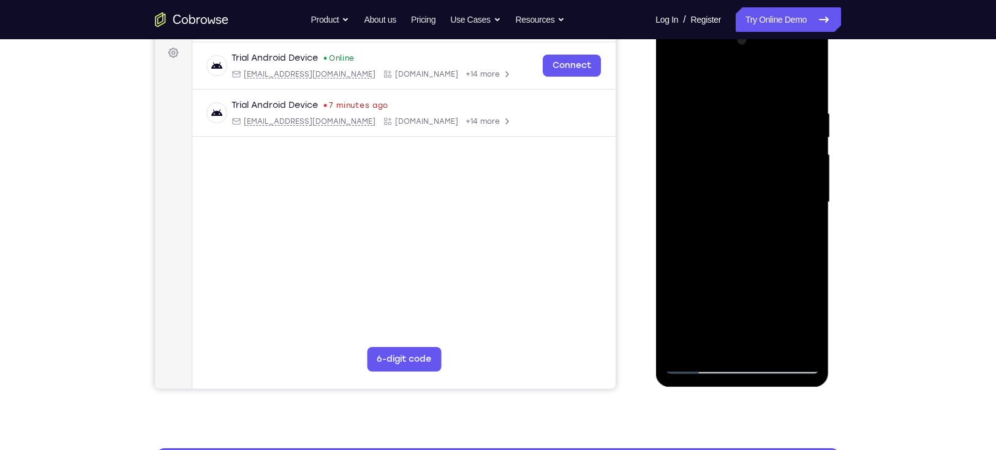
click at [740, 213] on div at bounding box center [742, 202] width 154 height 343
click at [742, 360] on div at bounding box center [742, 202] width 154 height 343
click at [793, 309] on div at bounding box center [742, 202] width 154 height 343
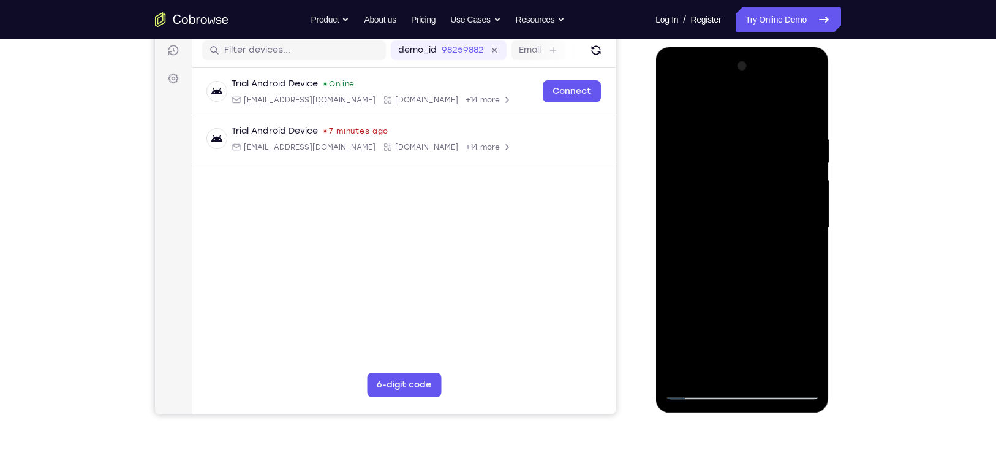
scroll to position [155, 0]
click at [697, 389] on div at bounding box center [742, 228] width 154 height 343
click at [770, 369] on div at bounding box center [742, 228] width 154 height 343
click at [738, 294] on div at bounding box center [742, 228] width 154 height 343
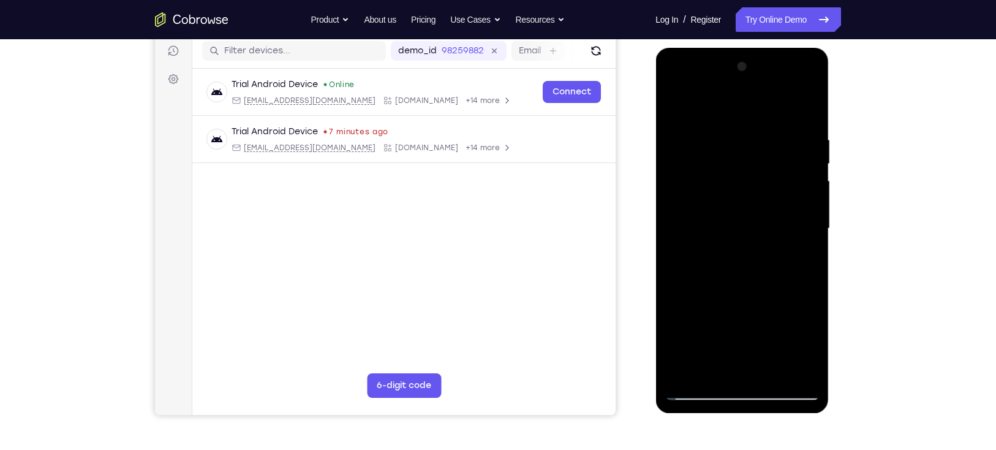
click at [749, 254] on div at bounding box center [742, 228] width 154 height 343
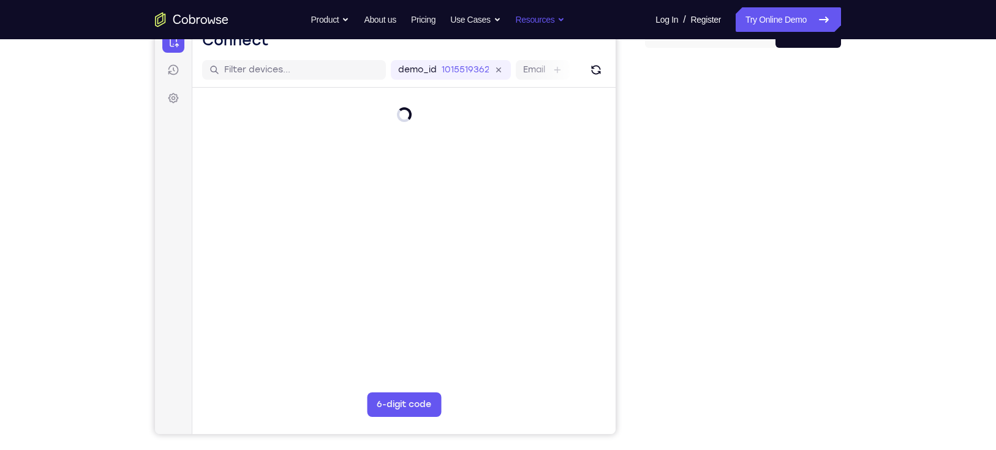
scroll to position [134, 0]
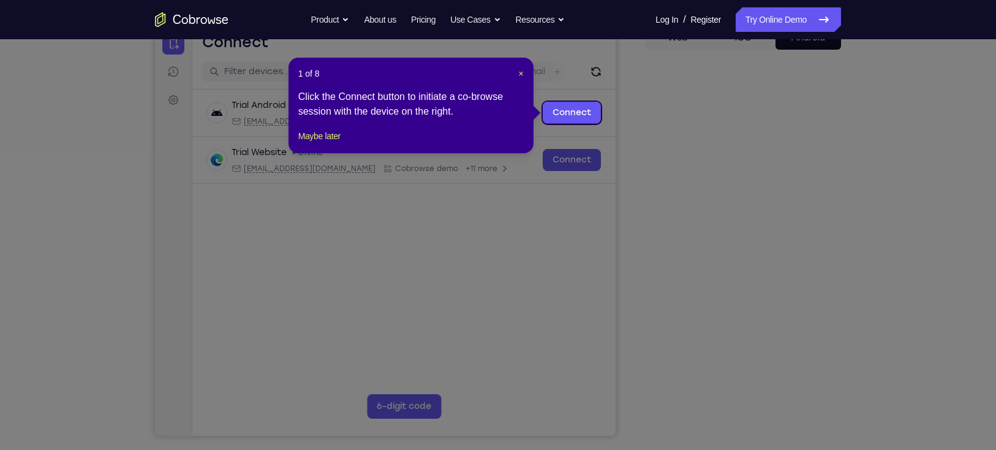
click at [773, 301] on icon at bounding box center [504, 225] width 1009 height 450
drag, startPoint x: 518, startPoint y: 70, endPoint x: 450, endPoint y: 123, distance: 85.7
click at [518, 71] on span "×" at bounding box center [520, 74] width 5 height 10
